Goal: Information Seeking & Learning: Learn about a topic

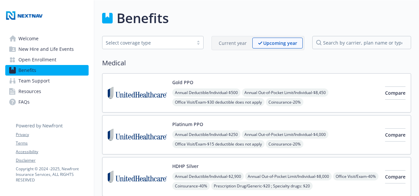
click at [29, 61] on span "Open Enrollment" at bounding box center [37, 59] width 38 height 11
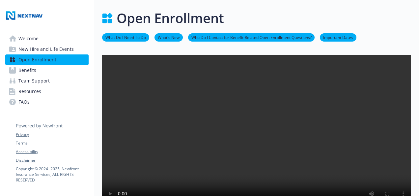
click at [33, 72] on span "Benefits" at bounding box center [27, 70] width 18 height 11
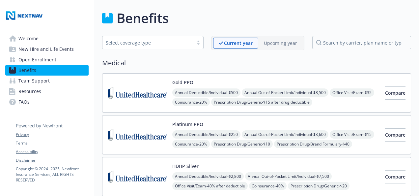
click at [200, 43] on div at bounding box center [199, 42] width 10 height 5
click at [245, 66] on h2 "Medical" at bounding box center [256, 63] width 309 height 10
